Goal: Task Accomplishment & Management: Use online tool/utility

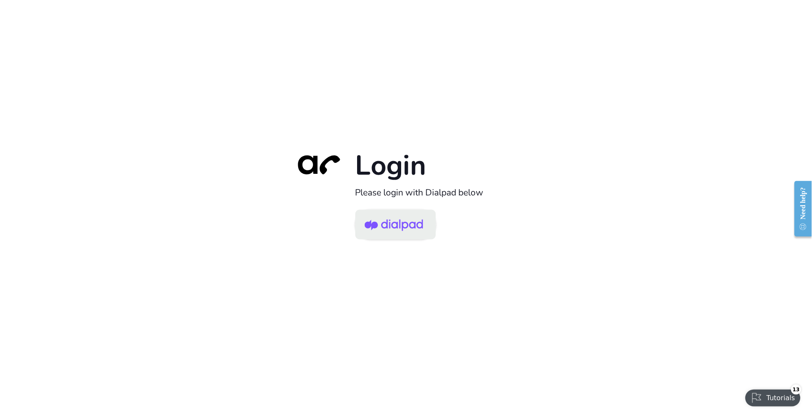
click at [402, 231] on img at bounding box center [394, 225] width 58 height 28
click at [410, 224] on img at bounding box center [394, 225] width 58 height 28
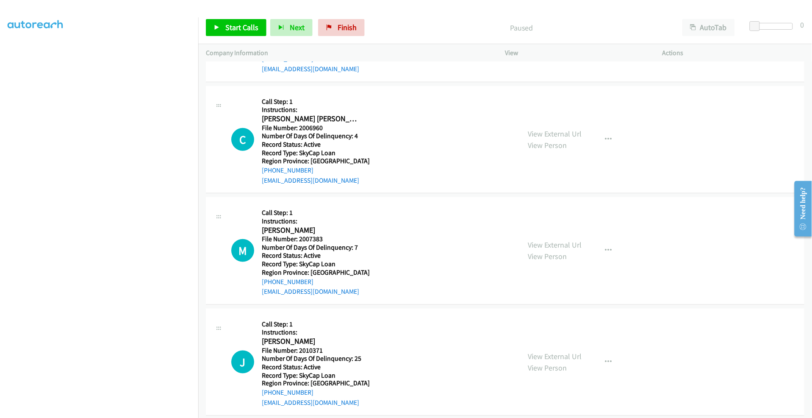
scroll to position [211, 0]
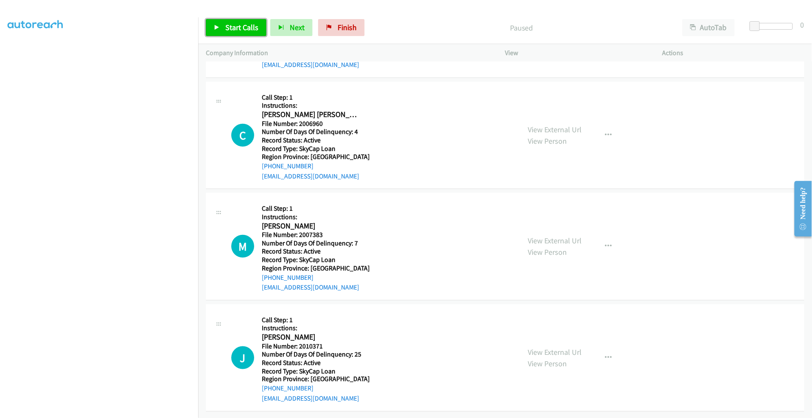
click at [226, 28] on span "Start Calls" at bounding box center [241, 27] width 33 height 10
click at [242, 28] on span "Pause" at bounding box center [234, 27] width 19 height 10
click at [240, 27] on span "Start Calls" at bounding box center [241, 27] width 33 height 10
click at [240, 27] on span "Pause" at bounding box center [234, 27] width 19 height 10
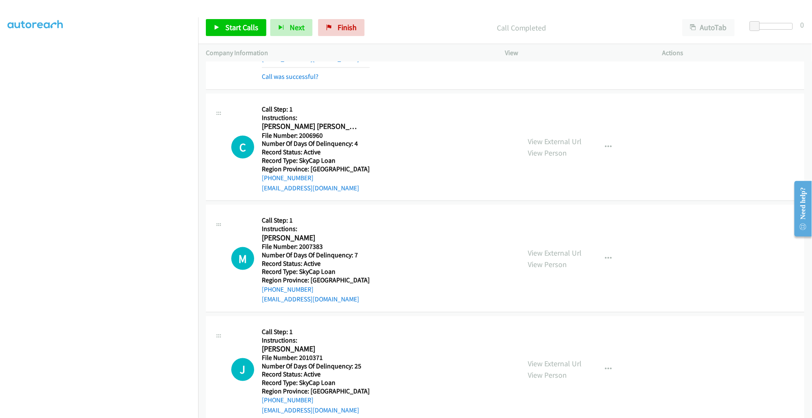
scroll to position [48, 1]
click at [244, 19] on link "Start Calls" at bounding box center [236, 27] width 61 height 17
click at [222, 28] on link "Pause" at bounding box center [229, 27] width 47 height 17
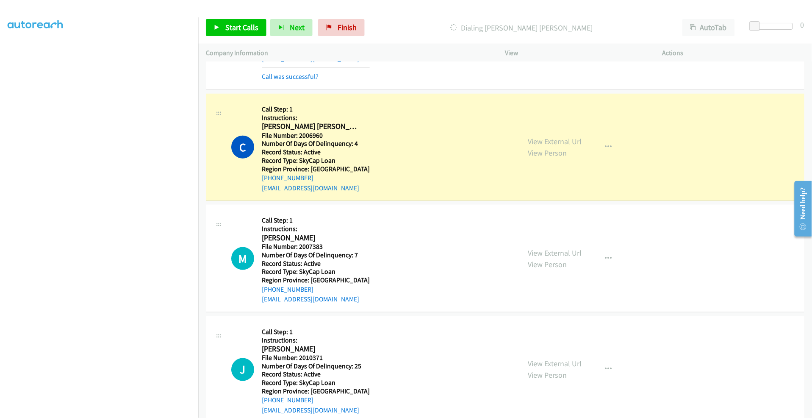
scroll to position [247, 0]
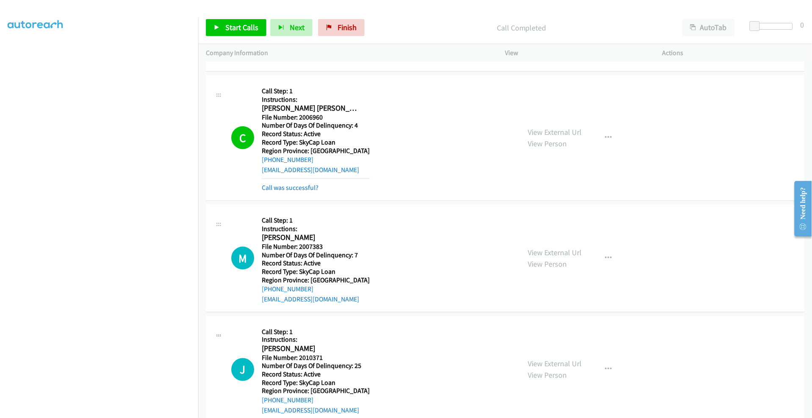
click at [230, 73] on td "C Callback Scheduled Call Step: 1 Instructions: Connor Bulmer America/Denver Fi…" at bounding box center [505, 137] width 614 height 129
drag, startPoint x: 244, startPoint y: 79, endPoint x: 274, endPoint y: 79, distance: 30.1
click at [244, 79] on div "C Callback Scheduled Call Step: 1 Instructions: Connor Bulmer America/Denver Fi…" at bounding box center [505, 137] width 599 height 125
